Goal: Find specific page/section: Find specific page/section

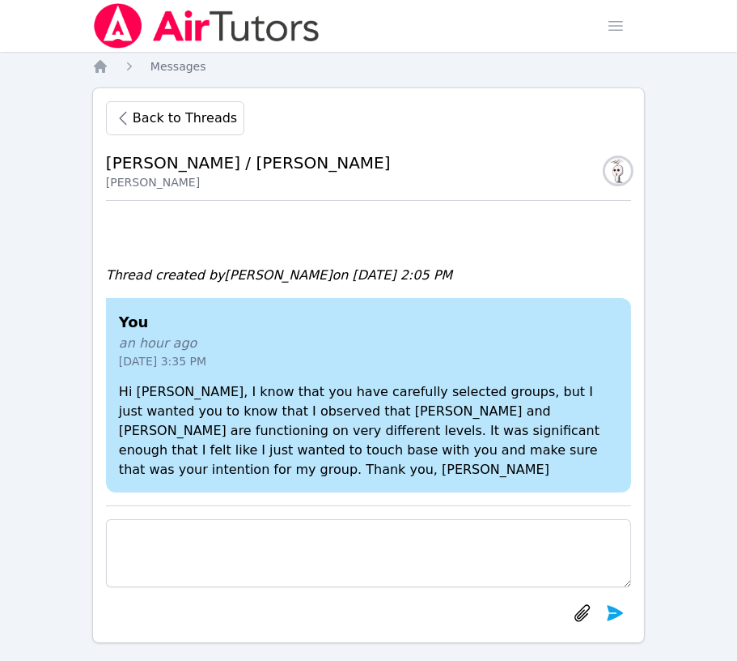
click at [96, 73] on icon "Breadcrumb" at bounding box center [100, 66] width 16 height 16
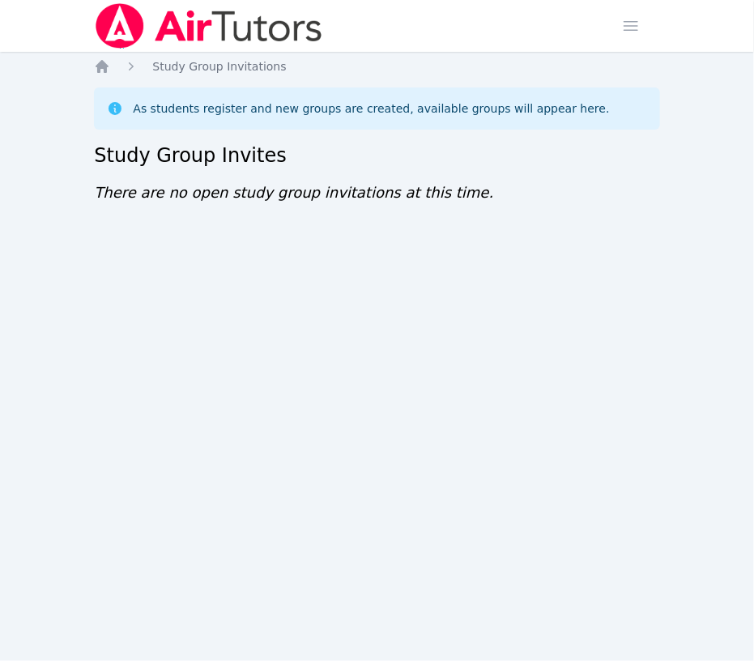
click at [103, 66] on icon "Breadcrumb" at bounding box center [102, 66] width 13 height 13
click at [100, 66] on icon "Breadcrumb" at bounding box center [102, 66] width 13 height 13
click at [110, 66] on ol "Home Study Group Invitations" at bounding box center [190, 66] width 192 height 16
click at [100, 64] on icon "Breadcrumb" at bounding box center [102, 66] width 13 height 13
click at [102, 64] on icon "Breadcrumb" at bounding box center [102, 66] width 13 height 13
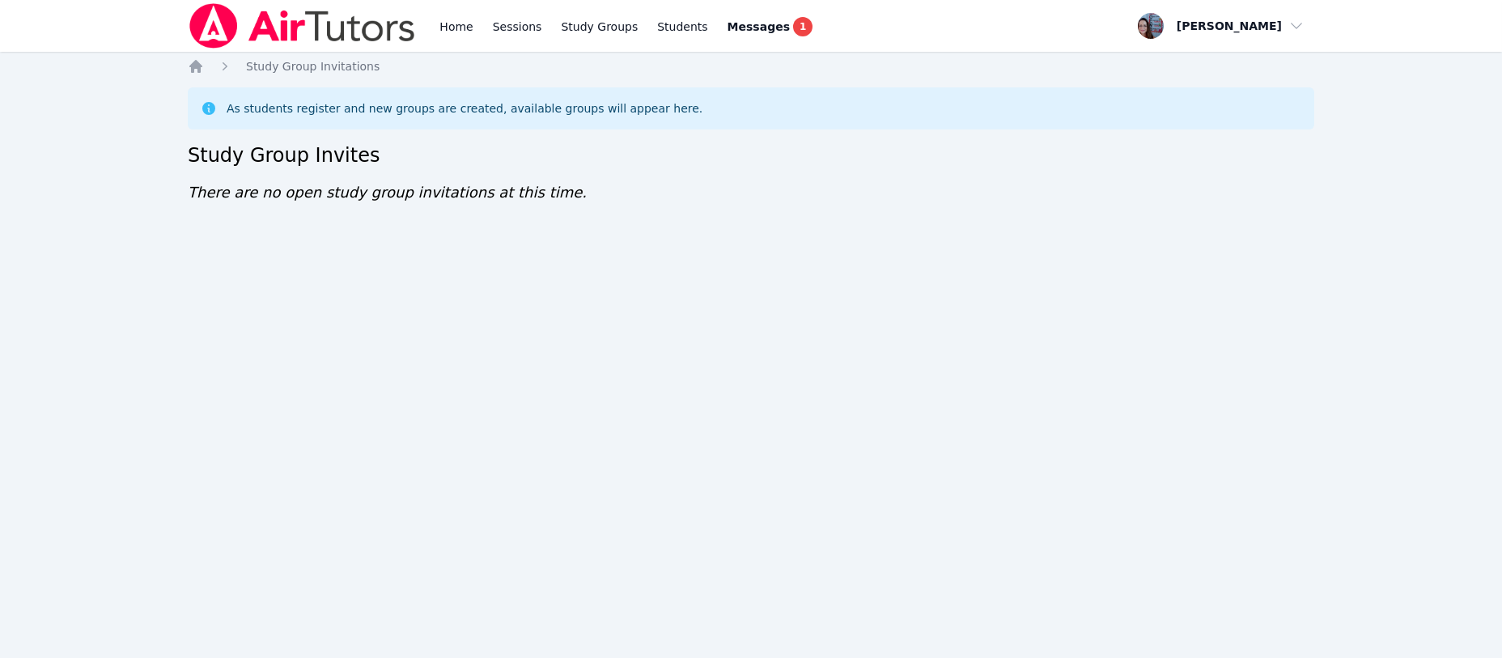
click at [198, 68] on icon "Breadcrumb" at bounding box center [195, 66] width 13 height 13
click at [202, 69] on icon "Breadcrumb" at bounding box center [196, 66] width 16 height 16
click at [194, 73] on icon "Breadcrumb" at bounding box center [196, 66] width 16 height 16
click at [196, 64] on icon "Breadcrumb" at bounding box center [195, 66] width 13 height 13
